Goal: Task Accomplishment & Management: Complete application form

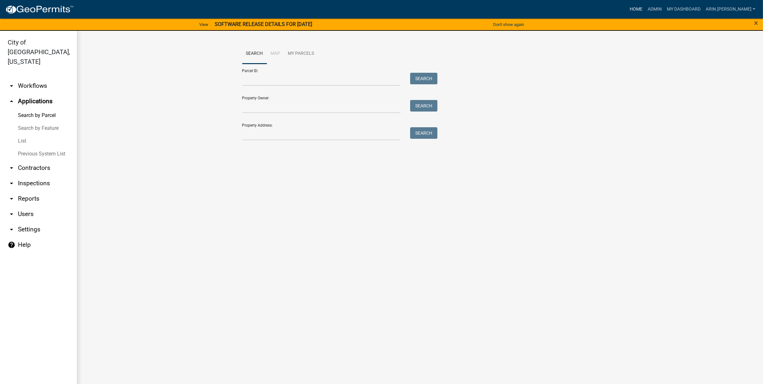
click at [645, 5] on link "Home" at bounding box center [636, 9] width 18 height 12
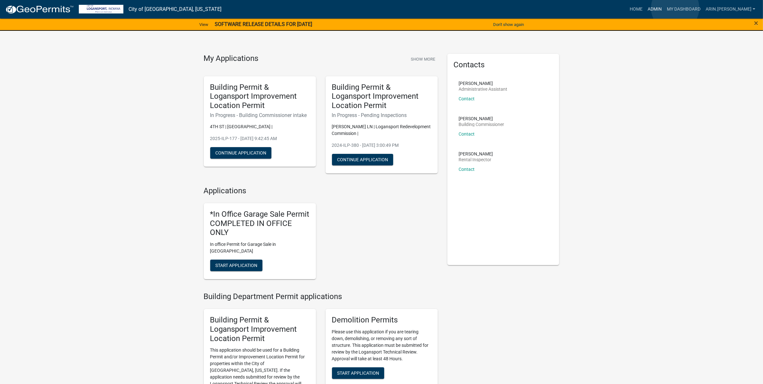
click at [664, 8] on link "Admin" at bounding box center [654, 9] width 19 height 12
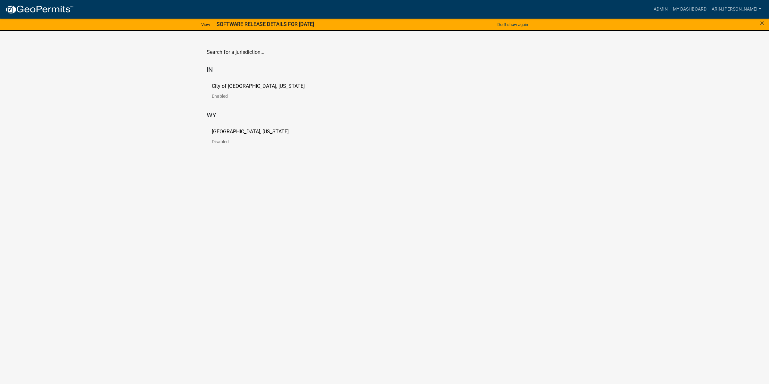
click at [220, 133] on p "[GEOGRAPHIC_DATA], [US_STATE]" at bounding box center [250, 131] width 77 height 5
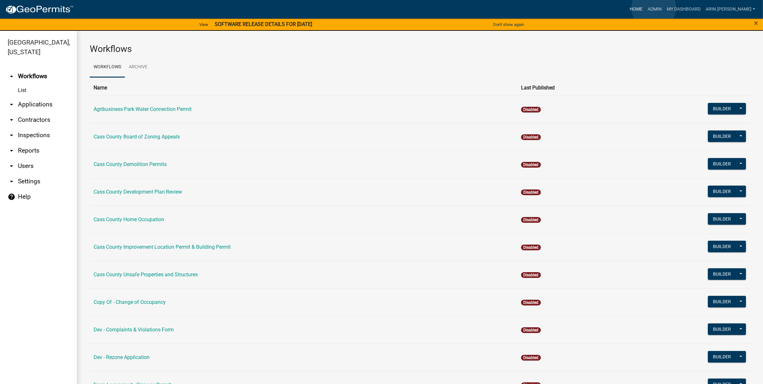
click at [645, 8] on link "Home" at bounding box center [636, 9] width 18 height 12
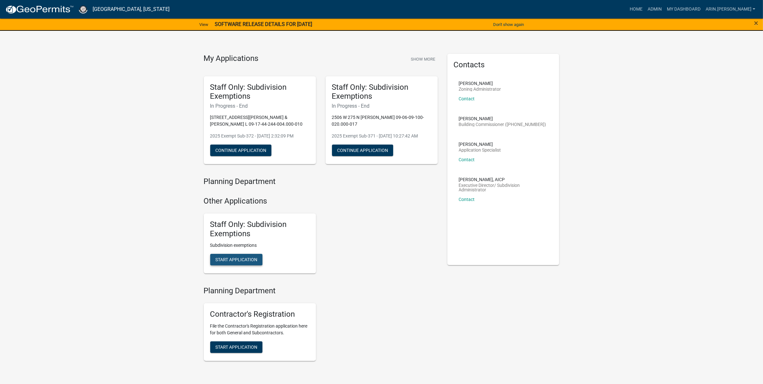
click at [234, 262] on span "Start Application" at bounding box center [236, 259] width 42 height 5
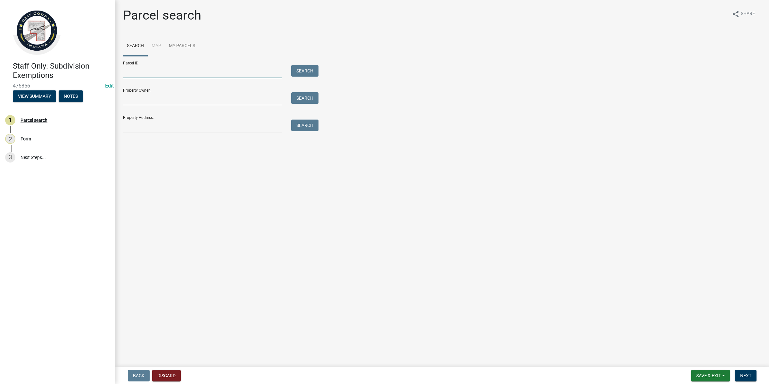
click at [160, 71] on input "Parcel ID:" at bounding box center [202, 71] width 159 height 13
paste input "09-01-15-400-007.000-001"
click at [130, 66] on input "09-01-15-400-007.000-001" at bounding box center [202, 71] width 159 height 13
type input "09-01-15-400-007.000-001"
click at [298, 68] on button "Search" at bounding box center [304, 71] width 27 height 12
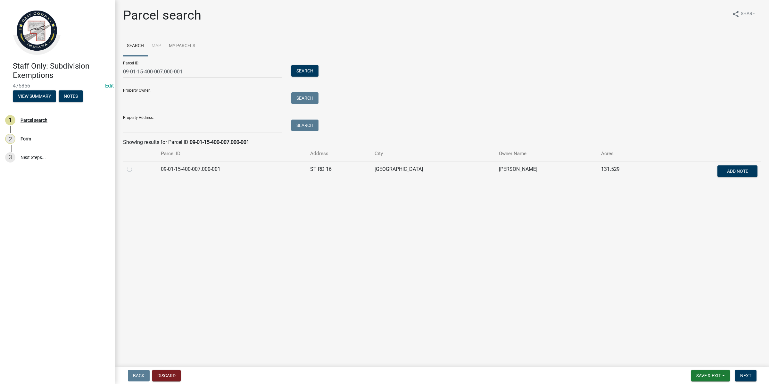
click at [135, 165] on label at bounding box center [135, 165] width 0 height 0
click at [135, 168] on input "radio" at bounding box center [137, 167] width 4 height 4
radio input "true"
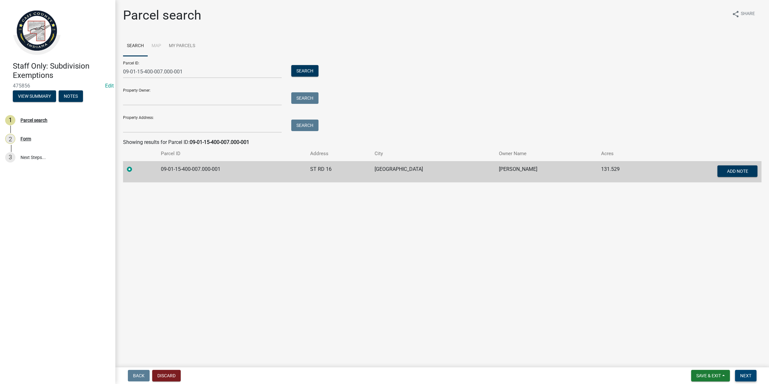
click at [740, 374] on span "Next" at bounding box center [745, 375] width 11 height 5
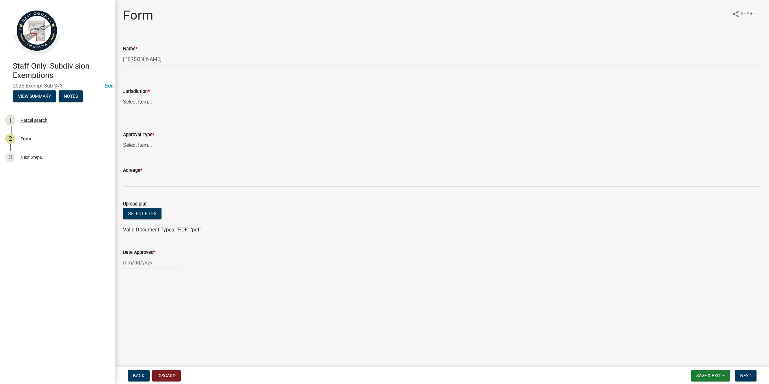
click at [141, 98] on select "Select Item... [GEOGRAPHIC_DATA] [PERSON_NAME][GEOGRAPHIC_DATA] (no jurisdictio…" at bounding box center [442, 101] width 638 height 13
click at [123, 95] on select "Select Item... [GEOGRAPHIC_DATA] [PERSON_NAME][GEOGRAPHIC_DATA] (no jurisdictio…" at bounding box center [442, 101] width 638 height 13
select select "6cbf9358-6b12-450d-b536-f3bc63061614"
click at [130, 148] on select "Select Item... No Jurisdiction Adjoining UNBUILDABLE Homestead/Business BUILDAB…" at bounding box center [442, 144] width 638 height 13
click at [123, 138] on select "Select Item... No Jurisdiction Adjoining UNBUILDABLE Homestead/Business BUILDAB…" at bounding box center [442, 144] width 638 height 13
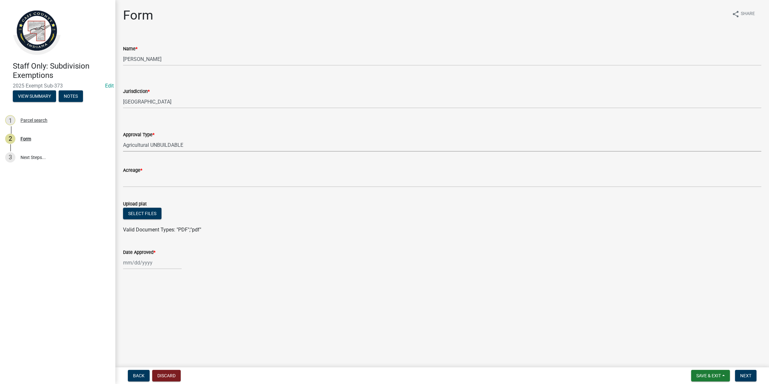
select select "4dda1d9e-2bab-4413-a598-e0e23ee293ea"
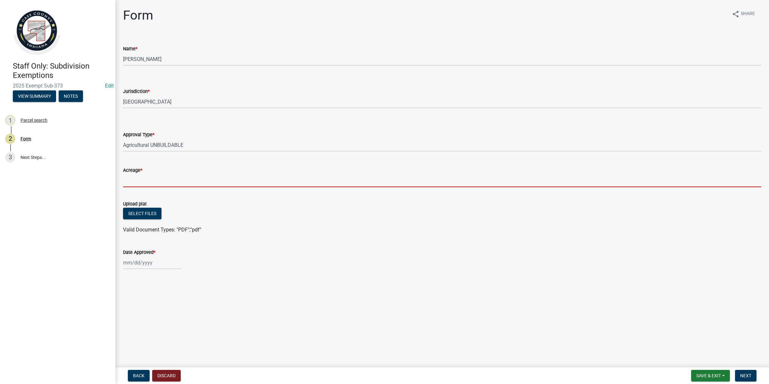
click at [147, 177] on input "Acreage *" at bounding box center [442, 180] width 638 height 13
click at [143, 179] on input "Acreage *" at bounding box center [442, 180] width 638 height 13
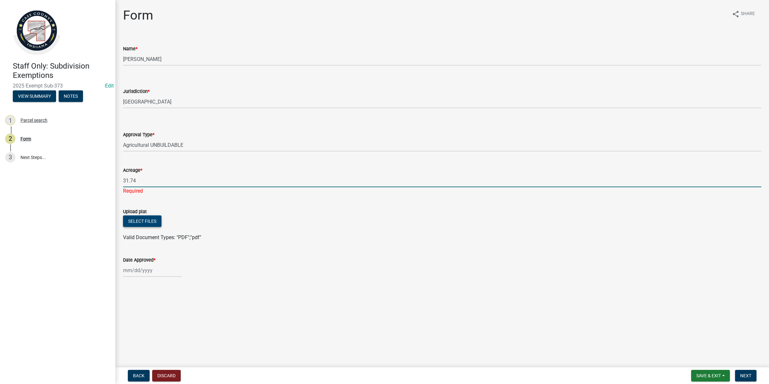
type input "31.74"
click at [135, 218] on button "Select files" at bounding box center [142, 221] width 38 height 12
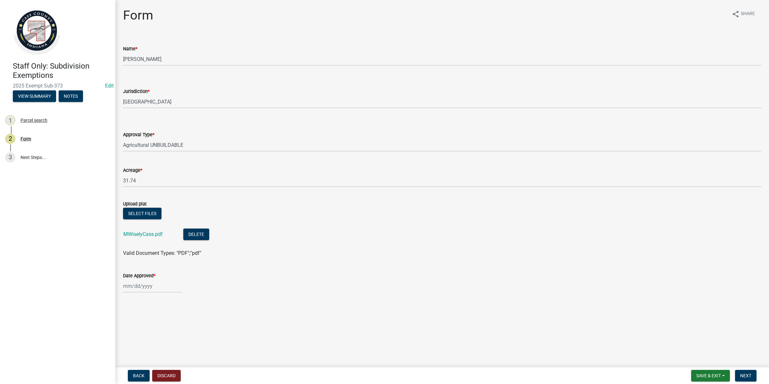
click at [157, 285] on div at bounding box center [152, 285] width 59 height 13
select select "9"
select select "2025"
click at [137, 232] on div "9" at bounding box center [140, 231] width 10 height 10
type input "[DATE]"
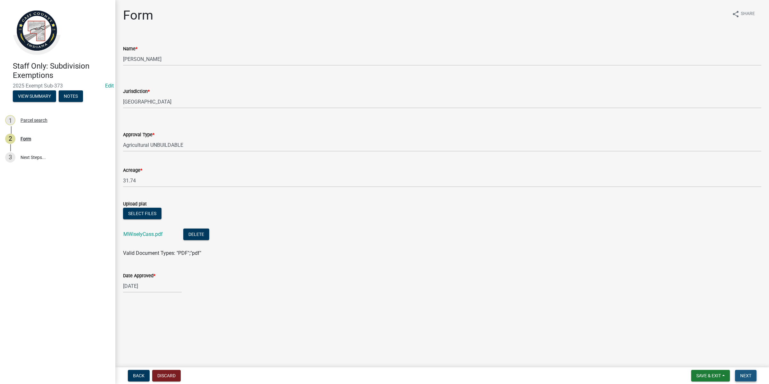
click at [746, 376] on span "Next" at bounding box center [745, 375] width 11 height 5
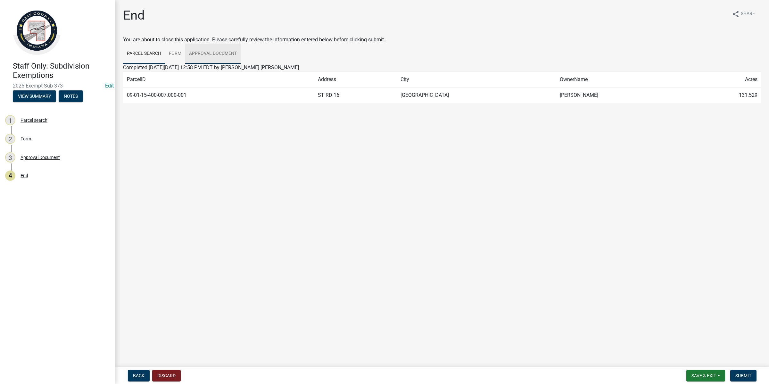
click at [203, 50] on link "Approval Document" at bounding box center [212, 54] width 55 height 21
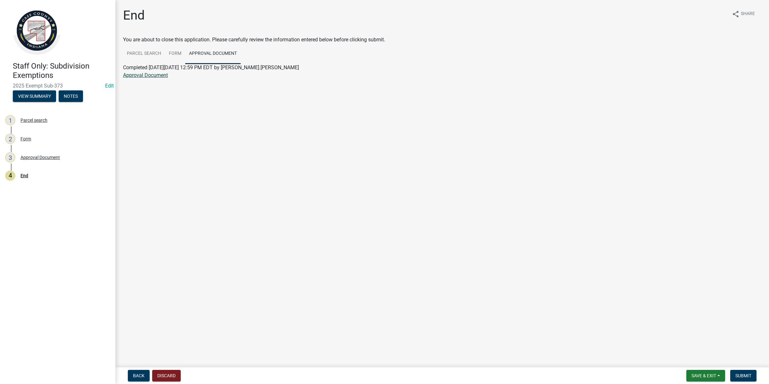
click at [156, 76] on link "Approval Document" at bounding box center [145, 75] width 45 height 6
click at [697, 380] on button "Save & Exit" at bounding box center [705, 376] width 39 height 12
click at [693, 361] on button "Save & Exit" at bounding box center [699, 358] width 51 height 15
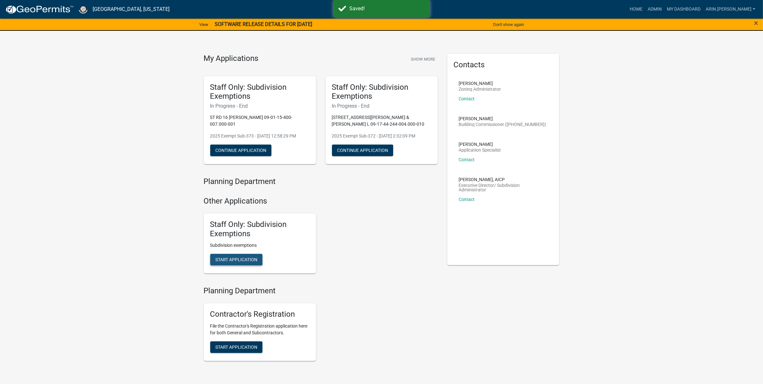
click at [236, 260] on span "Start Application" at bounding box center [236, 259] width 42 height 5
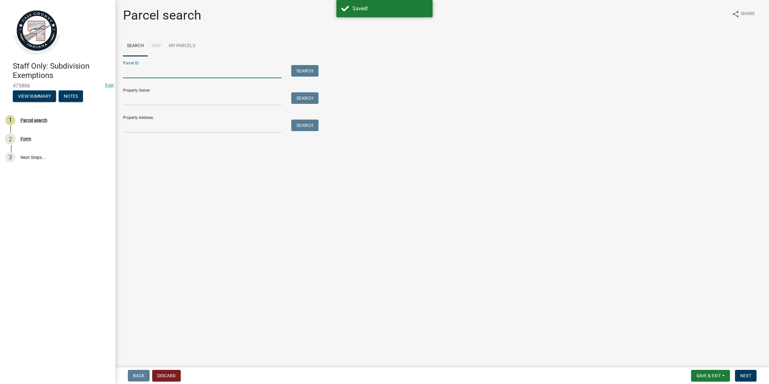
paste input "09-17-56-447-012.000-010"
type input "09-17-56-447-012.000-010"
click at [305, 69] on button "Search" at bounding box center [304, 71] width 27 height 12
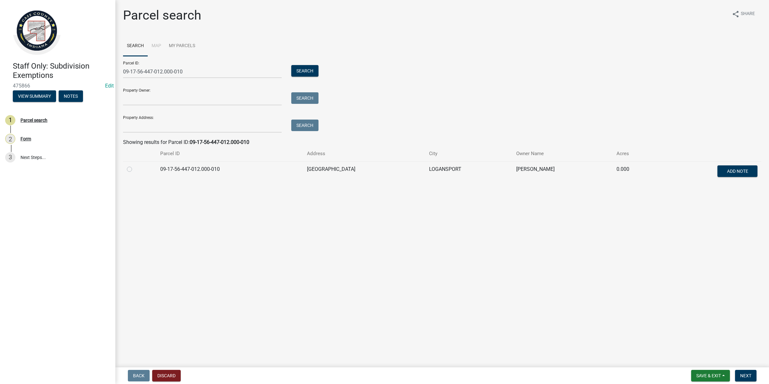
click at [135, 165] on label at bounding box center [135, 165] width 0 height 0
click at [135, 169] on input "radio" at bounding box center [137, 167] width 4 height 4
radio input "true"
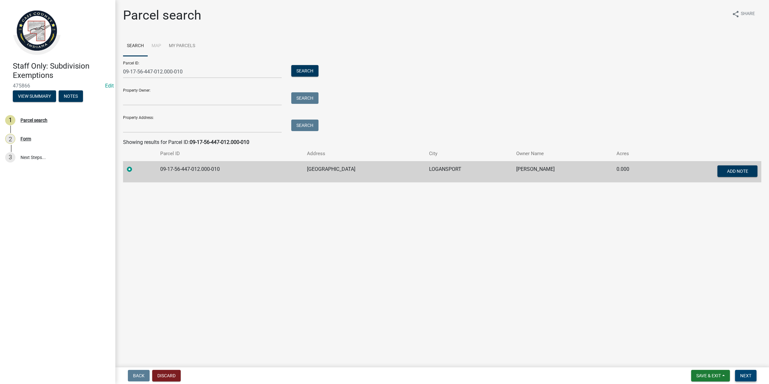
click at [750, 380] on button "Next" at bounding box center [745, 376] width 21 height 12
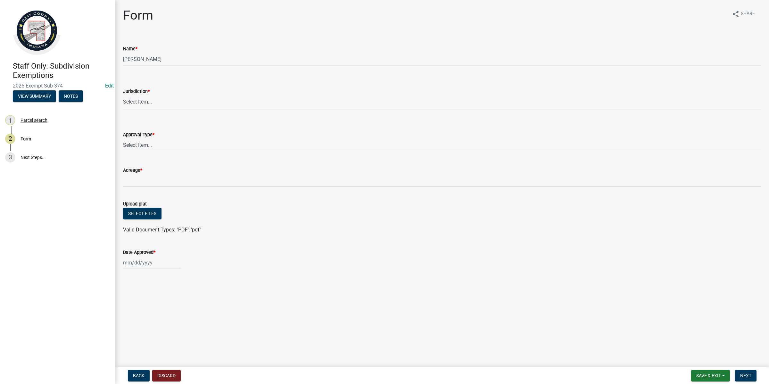
click at [146, 102] on select "Select Item... [GEOGRAPHIC_DATA] [PERSON_NAME][GEOGRAPHIC_DATA] (no jurisdictio…" at bounding box center [442, 101] width 638 height 13
click at [123, 95] on select "Select Item... [GEOGRAPHIC_DATA] [PERSON_NAME][GEOGRAPHIC_DATA] (no jurisdictio…" at bounding box center [442, 101] width 638 height 13
select select "5ecc023f-f667-48aa-9489-9a45c07f576e"
click at [144, 143] on select "Select Item... No Jurisdiction Adjoining UNBUILDABLE Homestead/Business BUILDAB…" at bounding box center [442, 144] width 638 height 13
click at [123, 138] on select "Select Item... No Jurisdiction Adjoining UNBUILDABLE Homestead/Business BUILDAB…" at bounding box center [442, 144] width 638 height 13
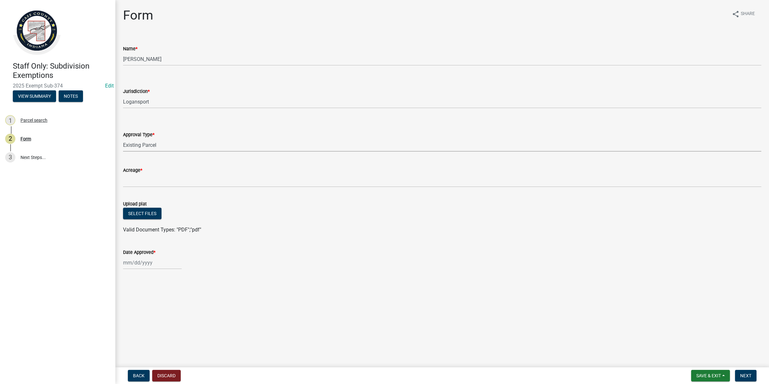
select select "7284321e-deda-49a8-a97e-5c66de3dc365"
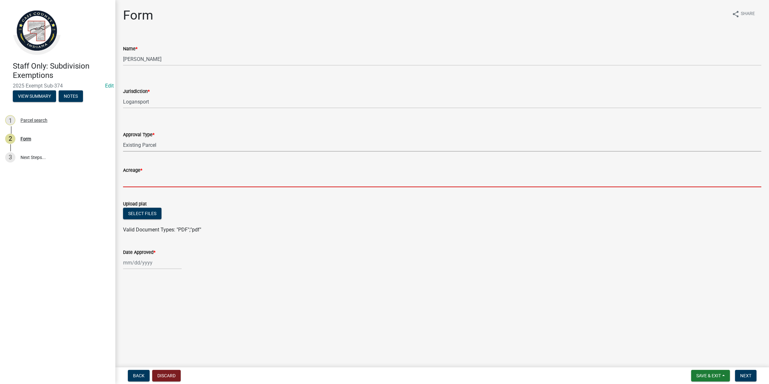
click at [148, 180] on input "Acreage *" at bounding box center [442, 180] width 638 height 13
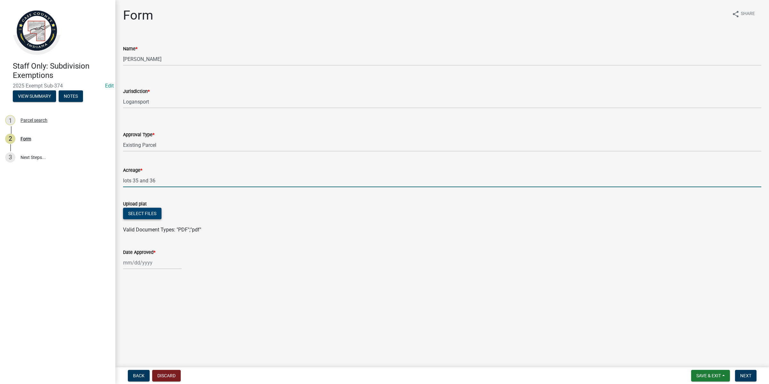
type input "lots 35 and 36"
click at [148, 209] on button "Select files" at bounding box center [142, 214] width 38 height 12
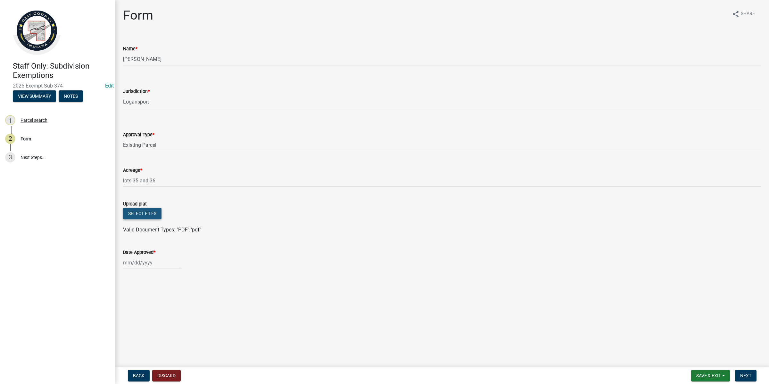
click at [136, 214] on button "Select files" at bounding box center [142, 214] width 38 height 12
click at [162, 292] on div at bounding box center [152, 285] width 59 height 13
select select "9"
select select "2025"
click at [140, 234] on div "9" at bounding box center [140, 231] width 10 height 10
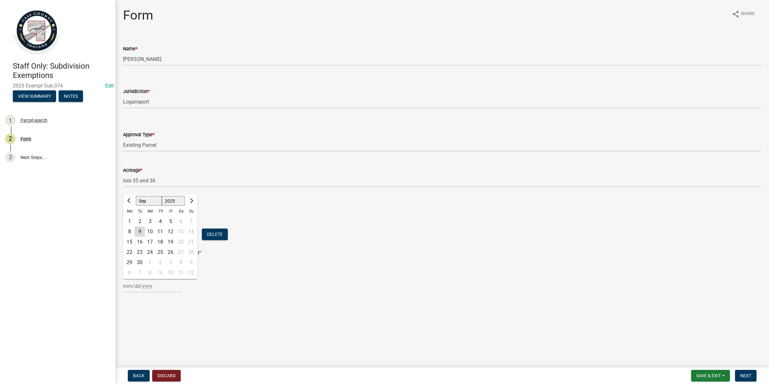
type input "[DATE]"
click at [742, 373] on span "Next" at bounding box center [745, 375] width 11 height 5
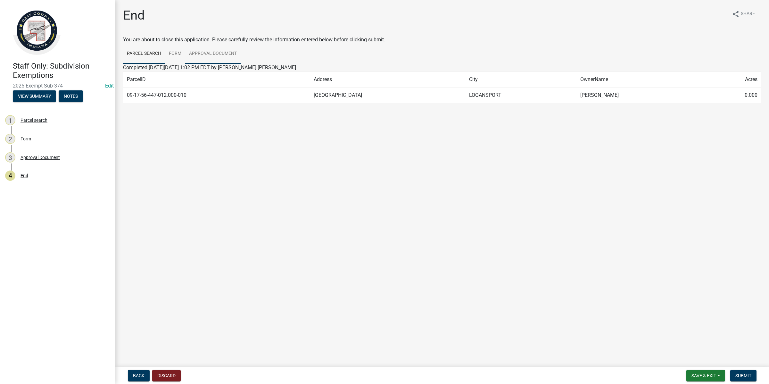
click at [207, 54] on link "Approval Document" at bounding box center [212, 54] width 55 height 21
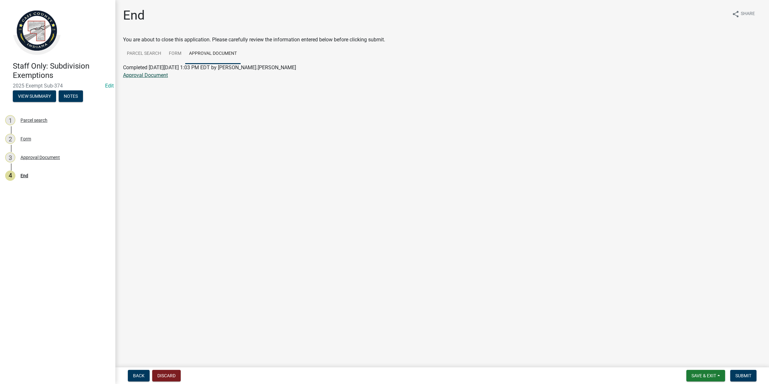
click at [154, 74] on link "Approval Document" at bounding box center [145, 75] width 45 height 6
click at [694, 374] on span "Save & Exit" at bounding box center [703, 375] width 25 height 5
click at [693, 364] on button "Save & Exit" at bounding box center [699, 358] width 51 height 15
